Goal: Information Seeking & Learning: Learn about a topic

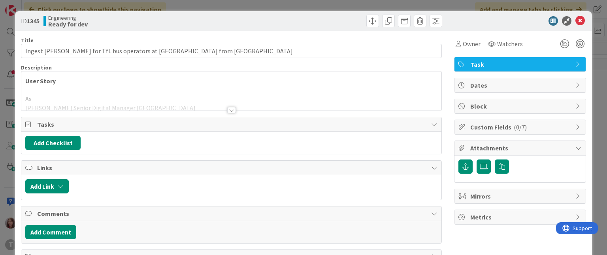
click at [230, 109] on div at bounding box center [231, 110] width 9 height 6
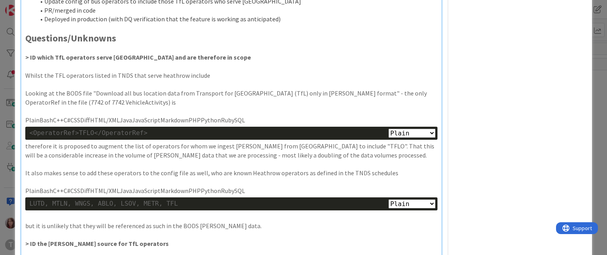
scroll to position [298, 0]
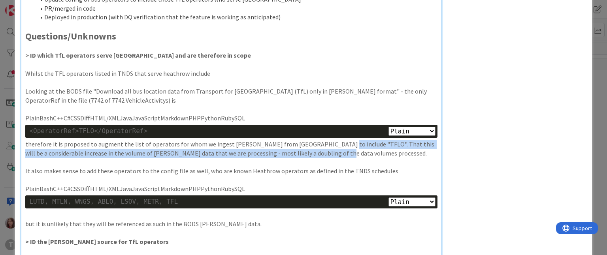
drag, startPoint x: 311, startPoint y: 152, endPoint x: 325, endPoint y: 142, distance: 17.3
click at [325, 142] on p "therefore it is proposed to augment the list of operators for whom we ingest [P…" at bounding box center [231, 149] width 412 height 18
copy p "That this will be a considerable increase in the volume of [PERSON_NAME] data t…"
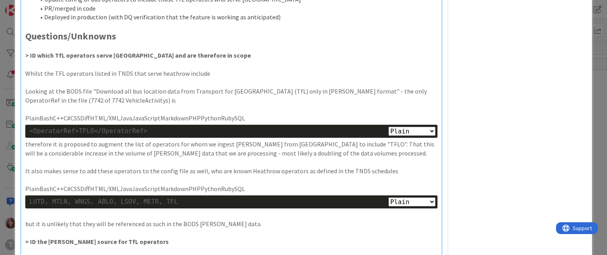
click at [181, 171] on p "It also makes sense to add these operators to the config file as well, who are …" at bounding box center [231, 171] width 412 height 9
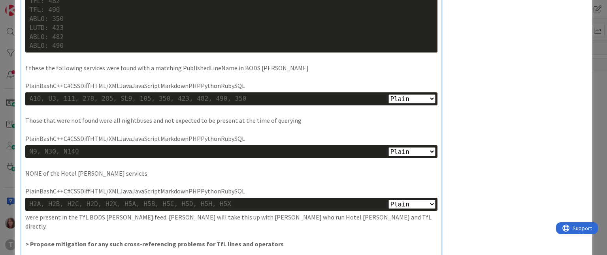
scroll to position [921, 0]
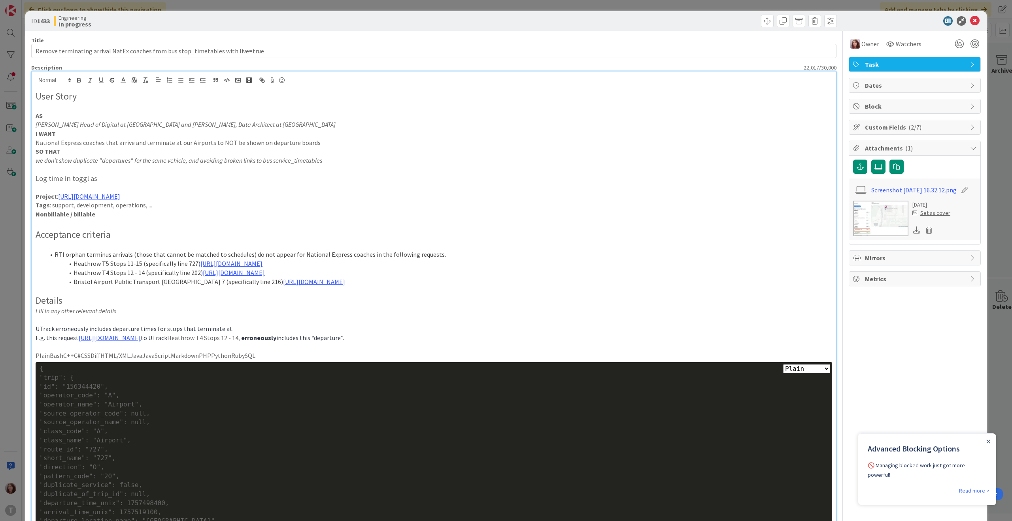
scroll to position [1138, 0]
